Goal: Check status: Check status

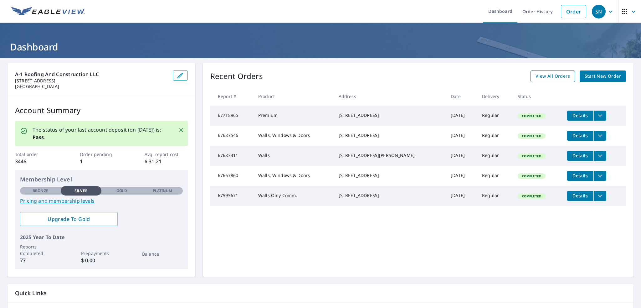
click at [536, 78] on span "View All Orders" at bounding box center [553, 76] width 34 height 8
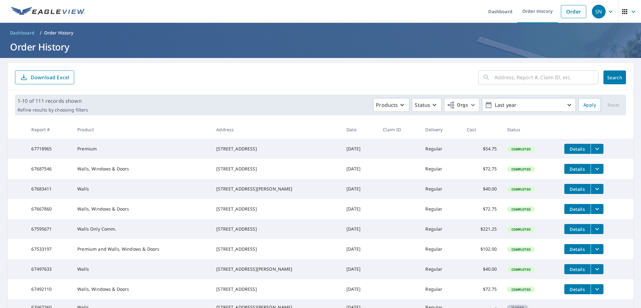
click at [516, 79] on input "text" at bounding box center [547, 78] width 104 height 18
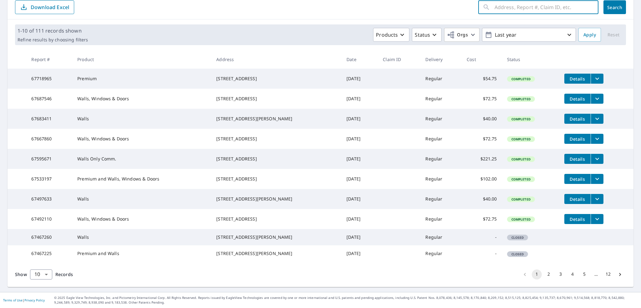
scroll to position [134, 0]
click at [46, 275] on body "SN SN Dashboard Order History Order SN Dashboard / Order History Order History …" at bounding box center [320, 154] width 641 height 308
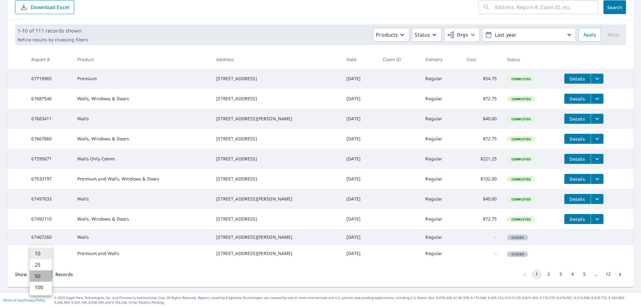
click at [39, 282] on li "50" at bounding box center [41, 275] width 22 height 11
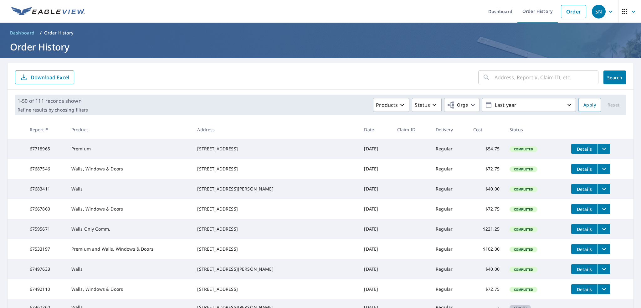
click at [535, 82] on input "text" at bounding box center [547, 78] width 104 height 18
type input "thames"
click button "Search" at bounding box center [615, 77] width 23 height 14
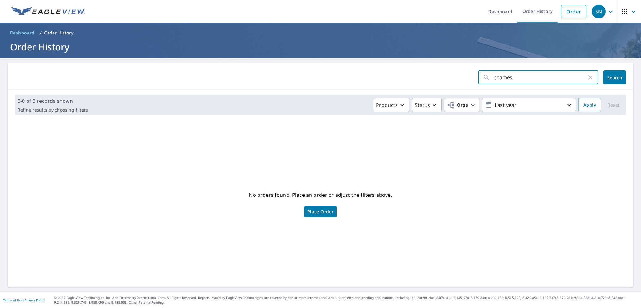
drag, startPoint x: 529, startPoint y: 81, endPoint x: 450, endPoint y: 84, distance: 78.7
click at [451, 84] on form "thames ​ Search" at bounding box center [320, 77] width 611 height 14
type input "thames"
click button "Search" at bounding box center [615, 77] width 23 height 14
click at [536, 80] on input "thames" at bounding box center [541, 78] width 92 height 18
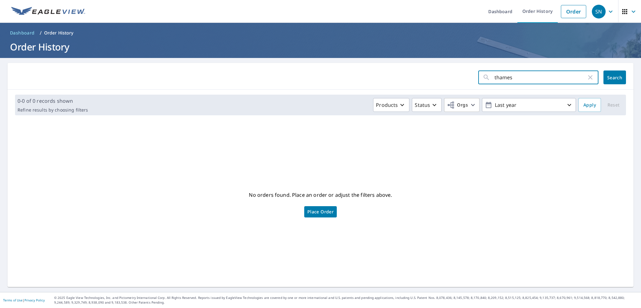
type input "thame"
click button "Search" at bounding box center [615, 77] width 23 height 14
drag, startPoint x: 536, startPoint y: 80, endPoint x: 397, endPoint y: 89, distance: 139.4
click at [400, 89] on div "thame ​ Search 0-0 of 0 records shown Refine results by choosing filters Produc…" at bounding box center [321, 175] width 626 height 224
type input "[GEOGRAPHIC_DATA]"
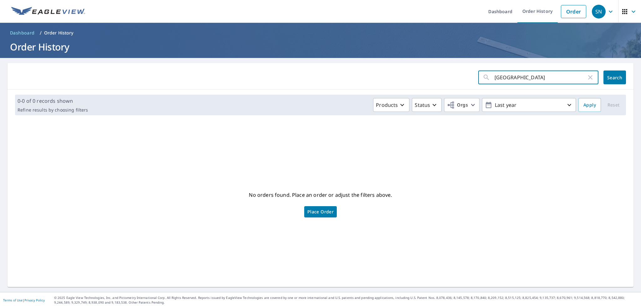
click button "Search" at bounding box center [615, 77] width 23 height 14
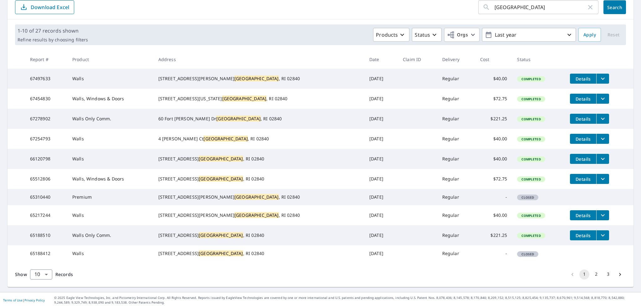
scroll to position [134, 0]
click at [50, 272] on body "SN SN Dashboard Order History Order SN Dashboard / Order History Order History …" at bounding box center [320, 154] width 641 height 308
click at [48, 293] on li "100" at bounding box center [41, 287] width 22 height 11
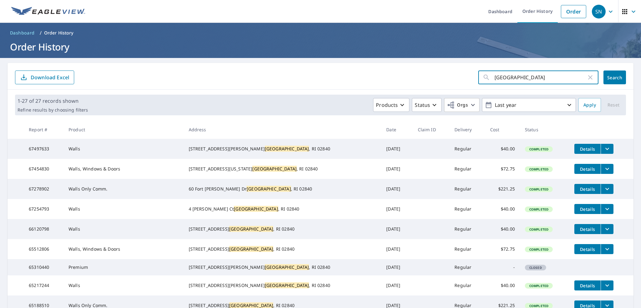
drag, startPoint x: 527, startPoint y: 76, endPoint x: 453, endPoint y: 78, distance: 74.5
click at [479, 80] on div "newport ​" at bounding box center [539, 77] width 120 height 14
type input "405 thames"
click button "Search" at bounding box center [615, 77] width 23 height 14
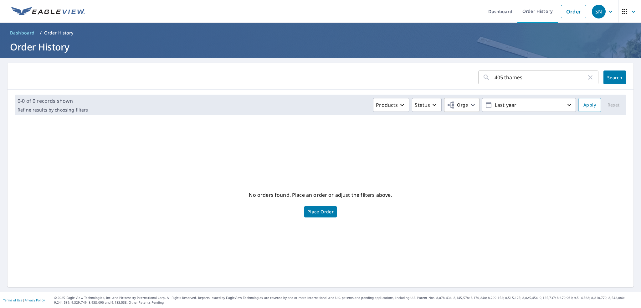
click at [533, 75] on input "405 thames" at bounding box center [541, 78] width 92 height 18
drag, startPoint x: 531, startPoint y: 77, endPoint x: 443, endPoint y: 77, distance: 88.0
click at [443, 77] on form "405 thames ​ Search" at bounding box center [320, 77] width 611 height 14
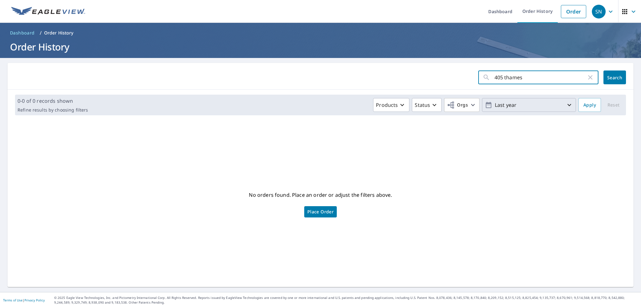
click at [493, 110] on p "Last year" at bounding box center [529, 105] width 73 height 11
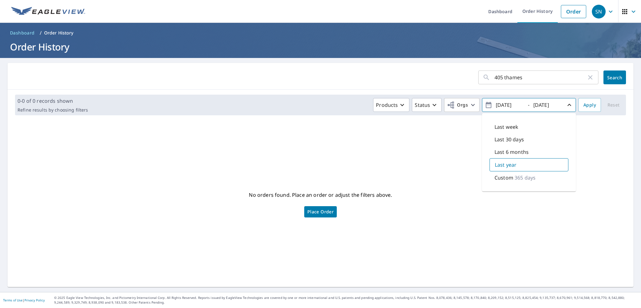
click at [505, 179] on div "Custom 365 days" at bounding box center [529, 177] width 79 height 13
click at [584, 103] on span "Apply" at bounding box center [590, 105] width 13 height 8
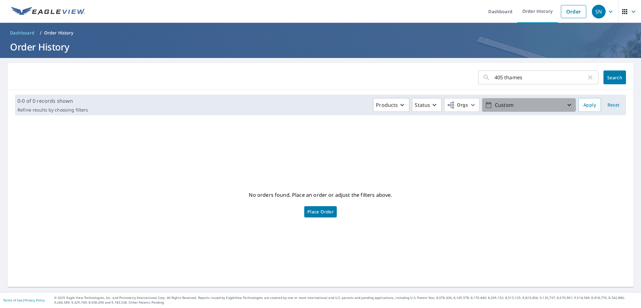
click at [525, 104] on p "Custom" at bounding box center [529, 105] width 73 height 11
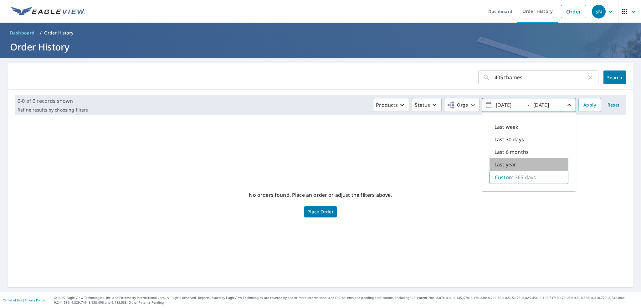
click at [509, 161] on div "Last year" at bounding box center [529, 164] width 79 height 13
click at [587, 77] on icon "button" at bounding box center [591, 78] width 8 height 8
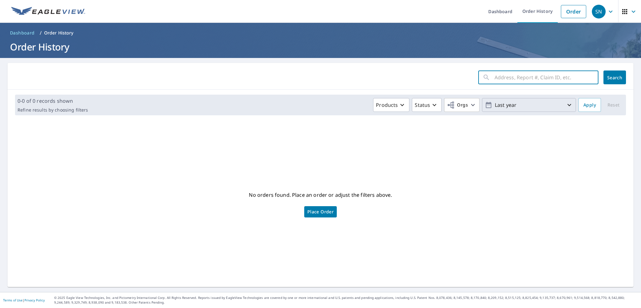
click at [526, 80] on input "text" at bounding box center [547, 78] width 104 height 18
